Goal: Task Accomplishment & Management: Use online tool/utility

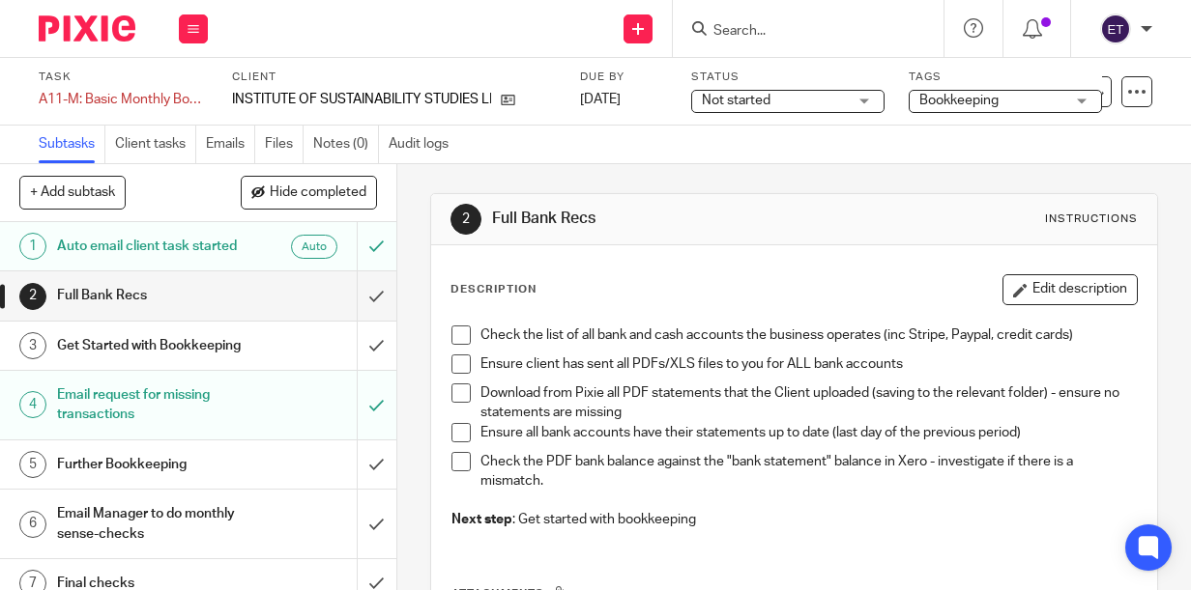
click at [460, 333] on span at bounding box center [460, 335] width 19 height 19
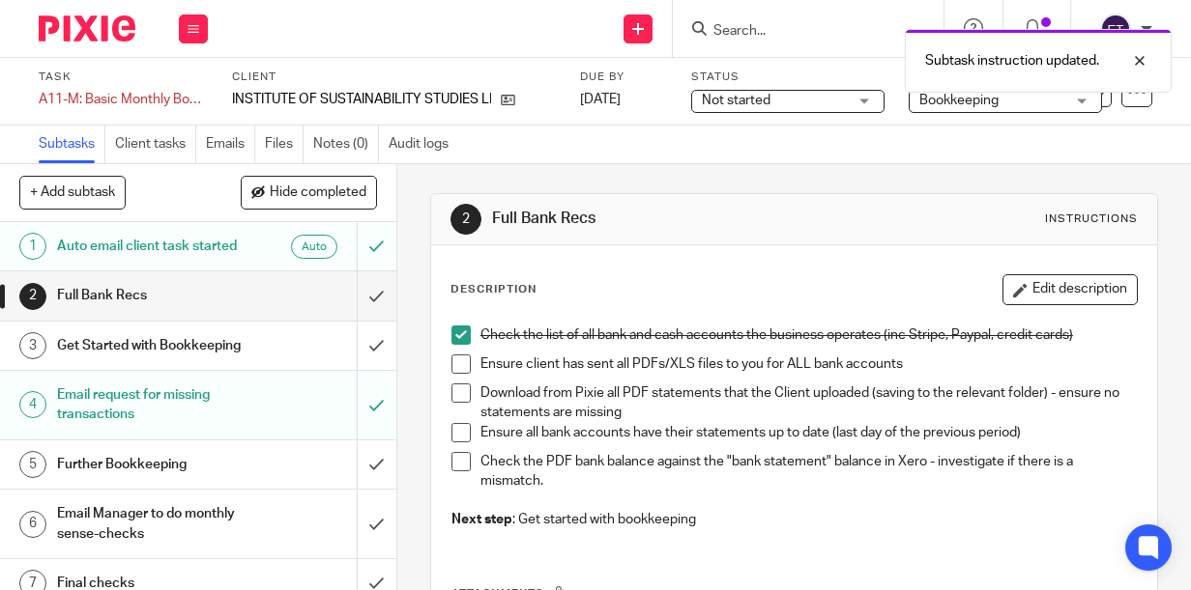
click at [460, 359] on span at bounding box center [460, 364] width 19 height 19
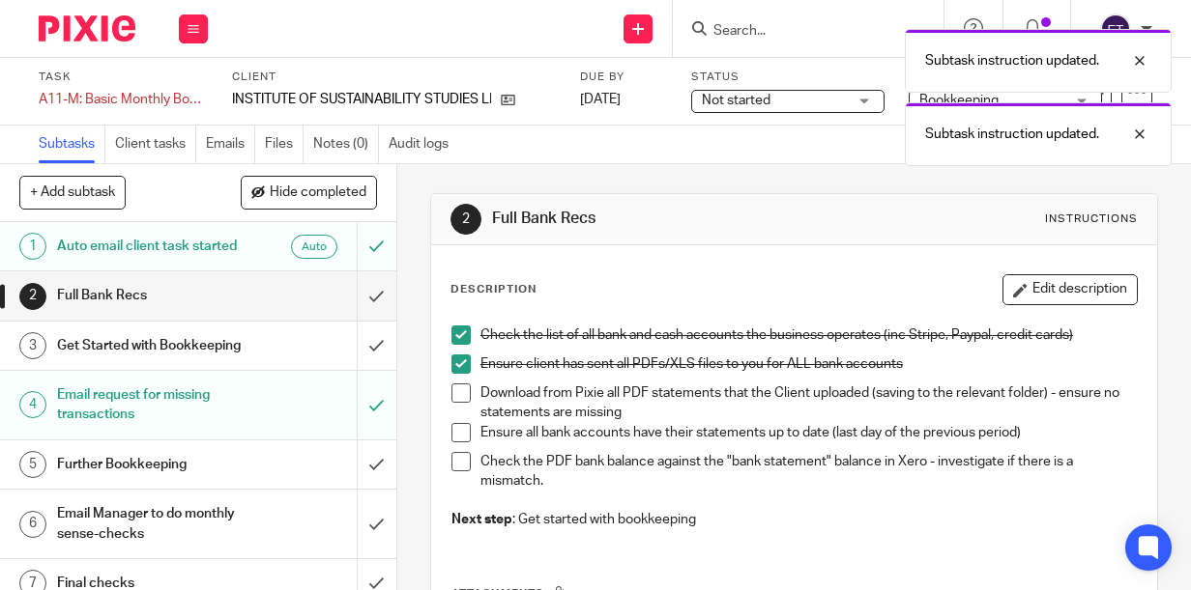
click at [452, 392] on span at bounding box center [460, 393] width 19 height 19
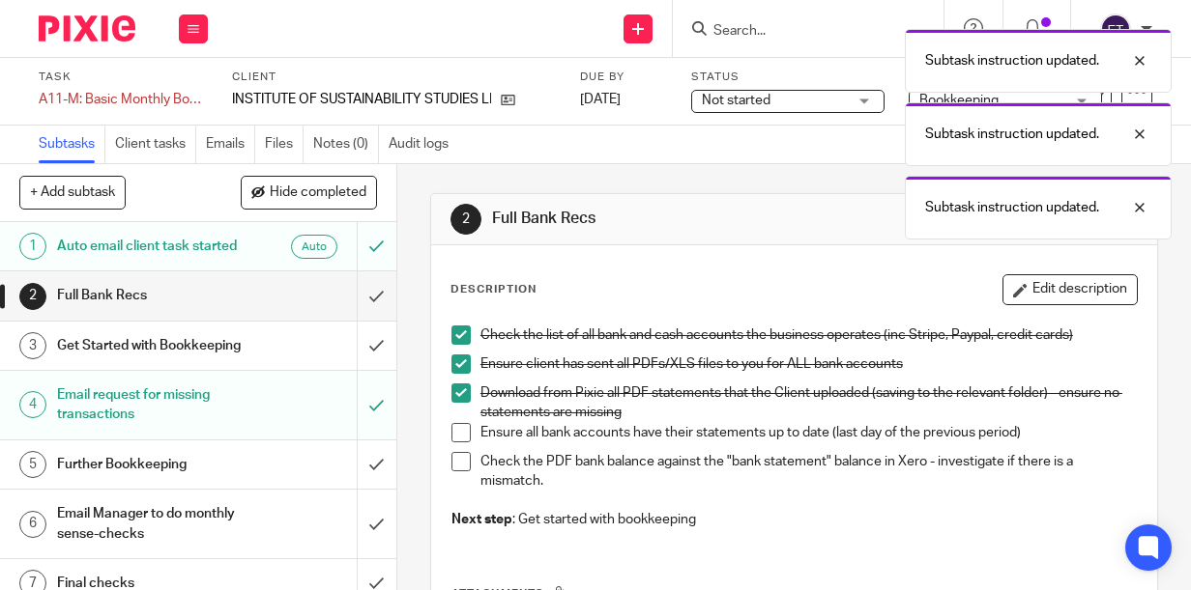
click at [458, 423] on span at bounding box center [460, 432] width 19 height 19
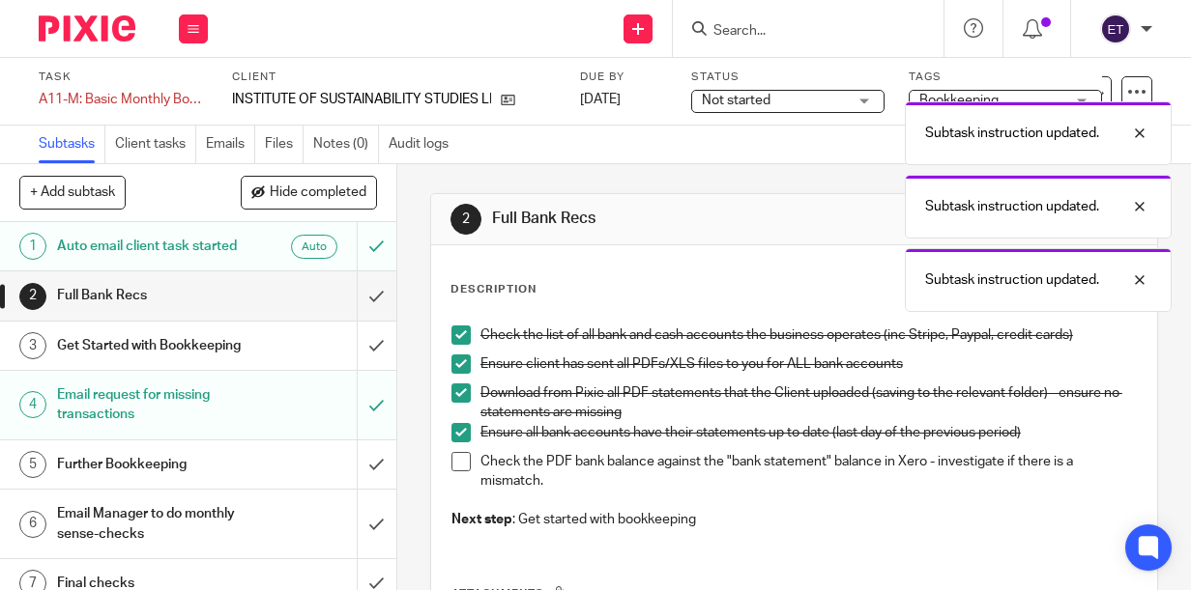
click at [458, 459] on span at bounding box center [460, 461] width 19 height 19
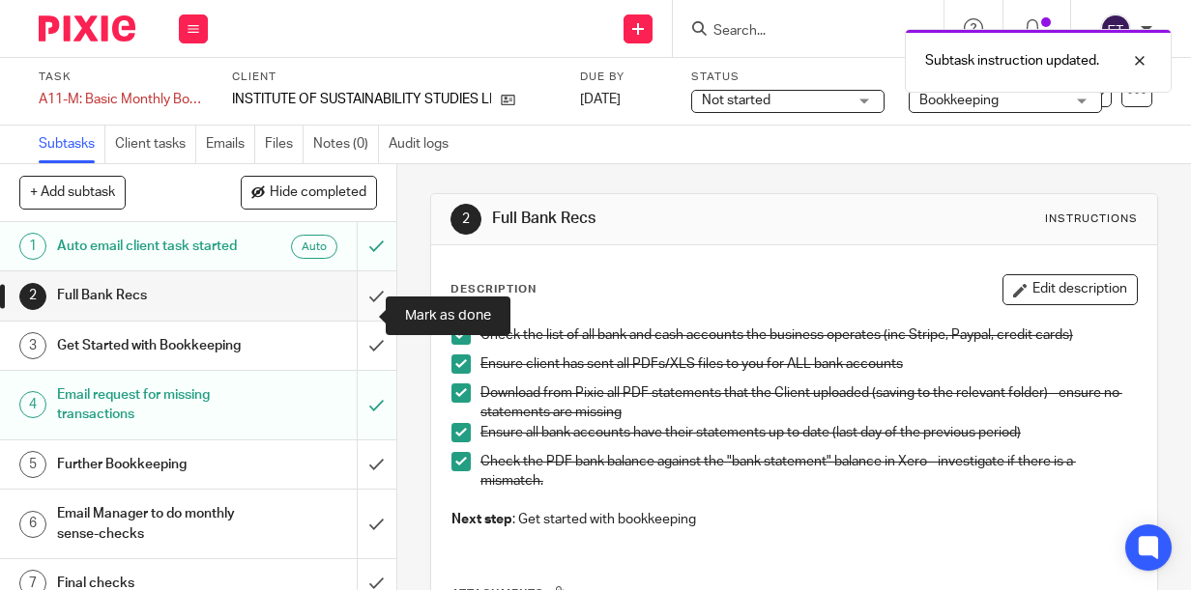
click at [361, 318] on input "submit" at bounding box center [198, 296] width 396 height 48
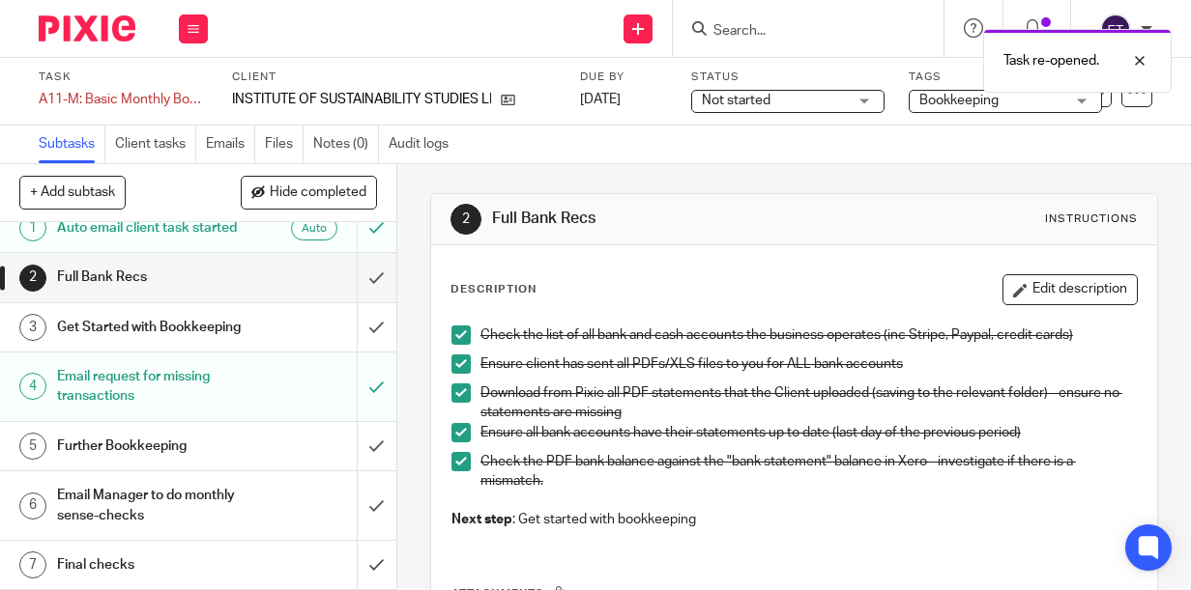
scroll to position [55, 0]
click at [199, 319] on h1 "Get Started with Bookkeeping" at bounding box center [150, 327] width 187 height 29
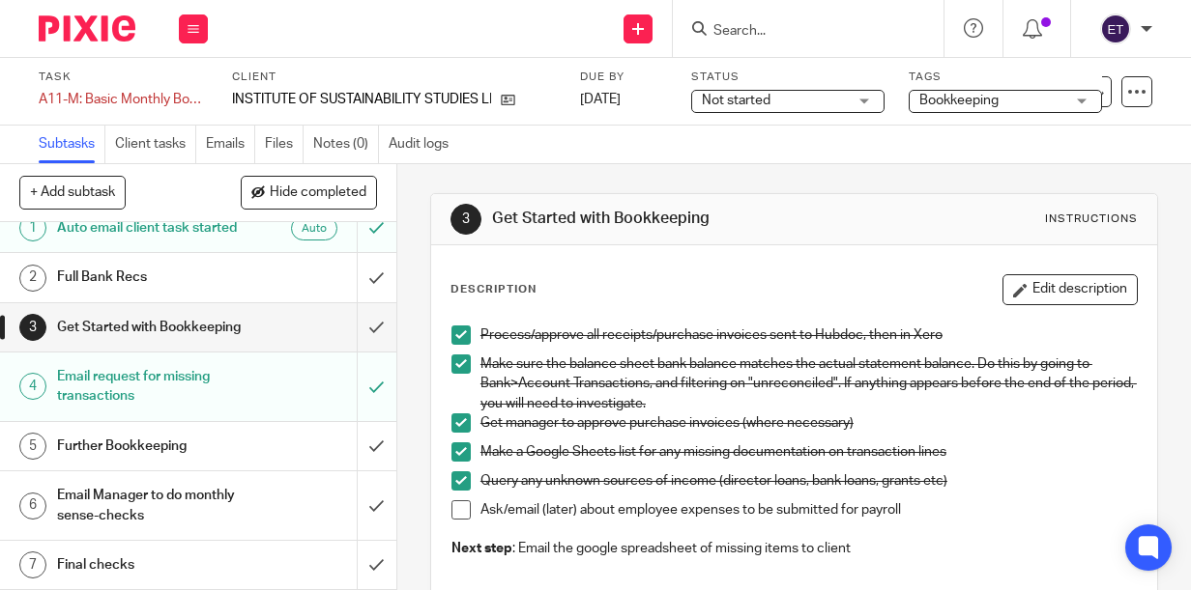
scroll to position [55, 0]
click at [189, 450] on h1 "Further Bookkeeping" at bounding box center [150, 446] width 187 height 29
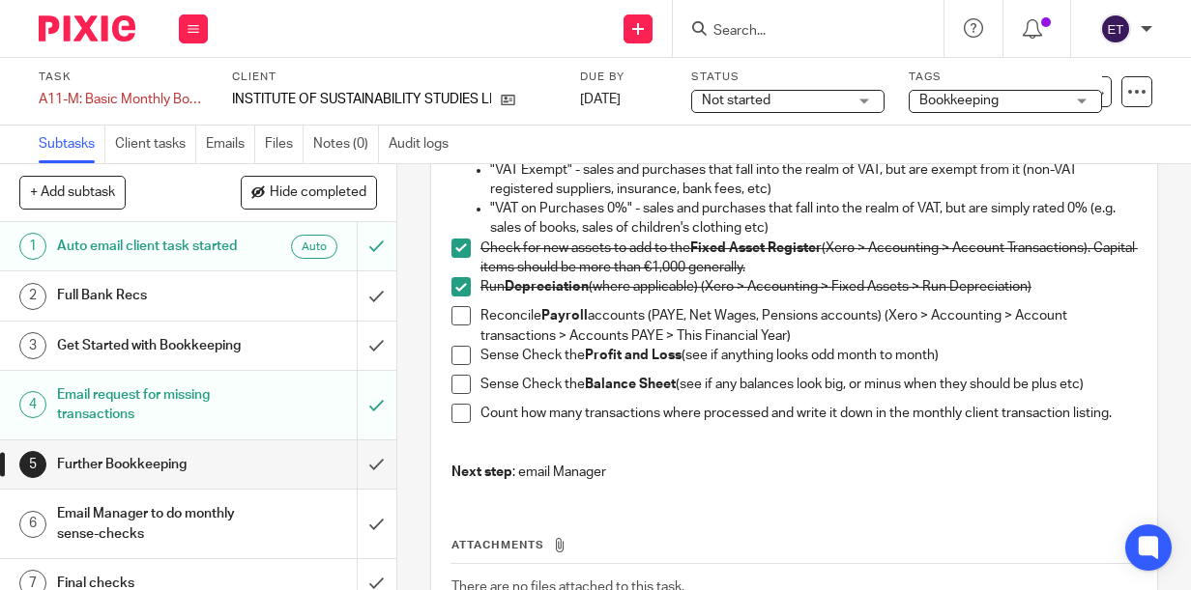
scroll to position [387, 0]
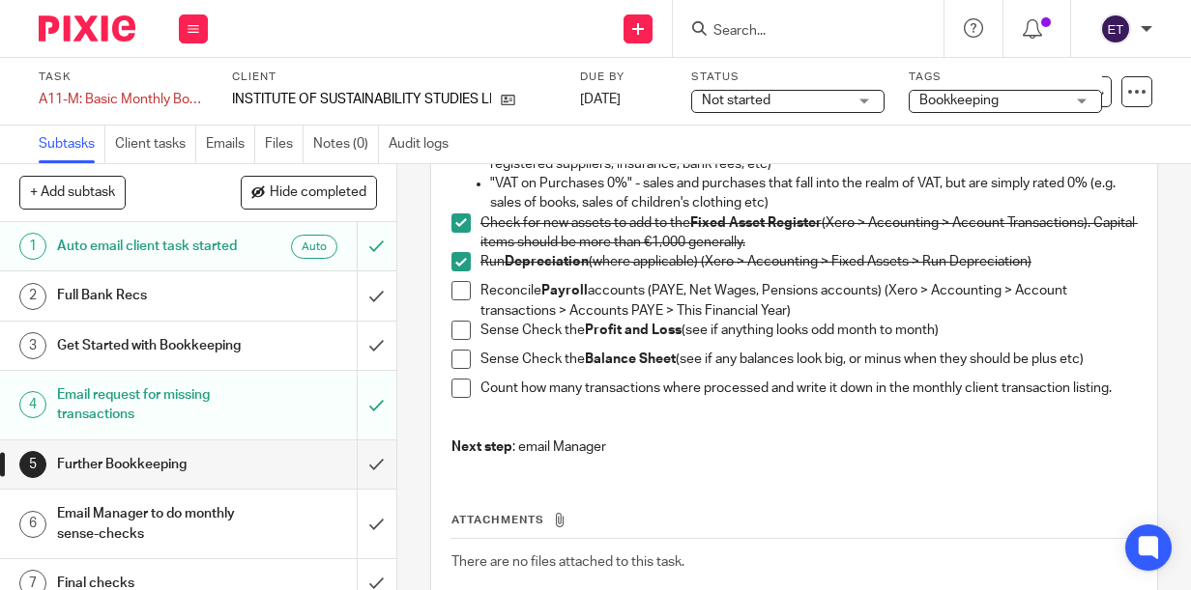
click at [454, 331] on span at bounding box center [460, 330] width 19 height 19
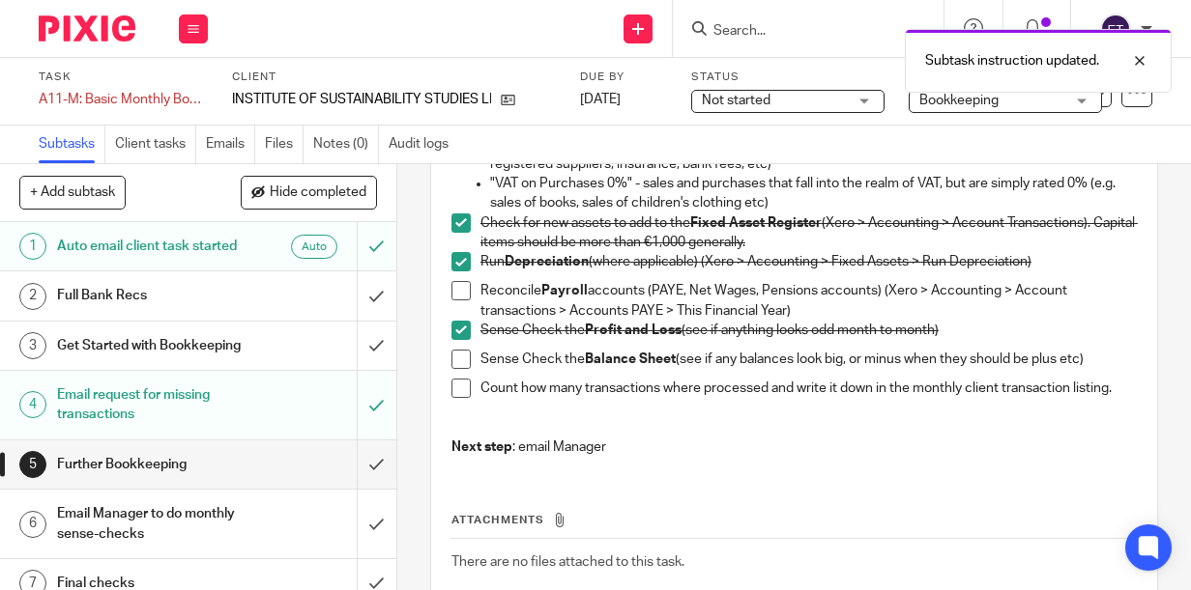
click at [454, 357] on span at bounding box center [460, 359] width 19 height 19
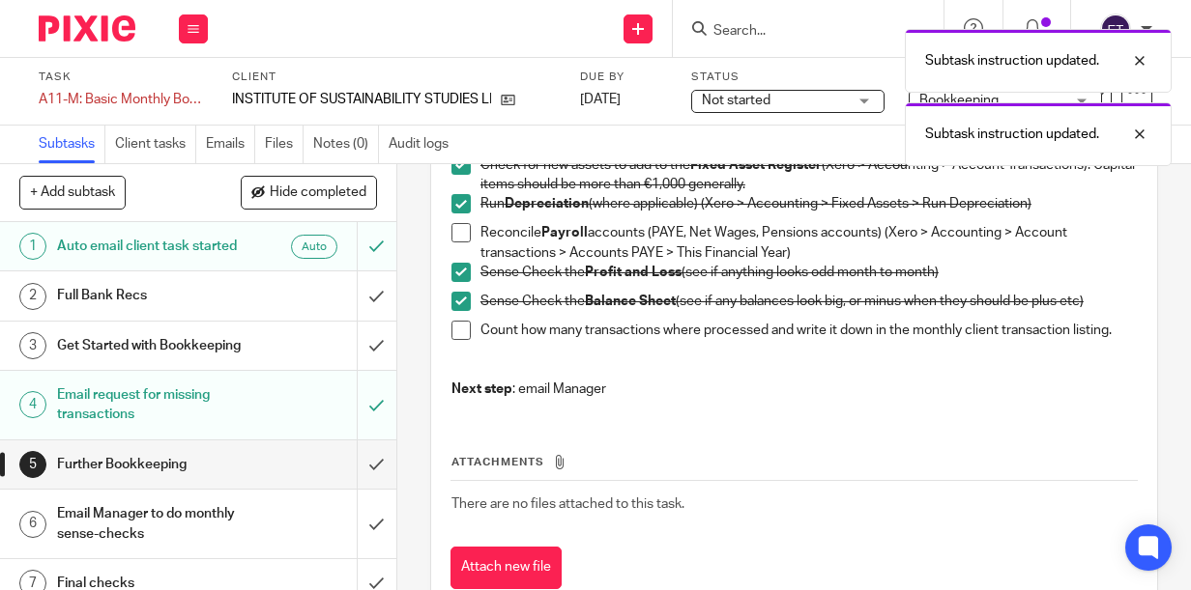
scroll to position [483, 0]
